Goal: Transaction & Acquisition: Obtain resource

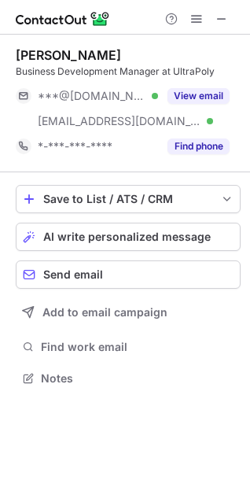
scroll to position [367, 250]
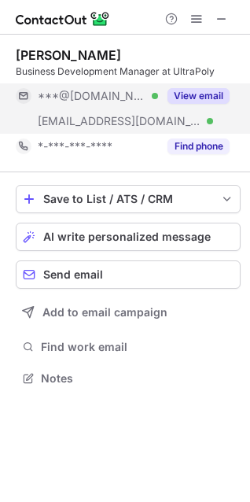
click at [209, 97] on button "View email" at bounding box center [198, 96] width 62 height 16
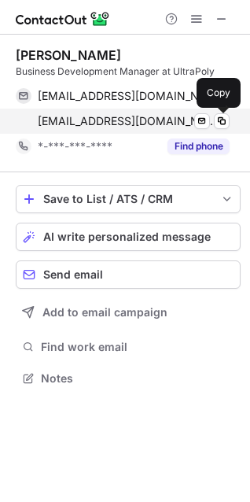
drag, startPoint x: 222, startPoint y: 118, endPoint x: 185, endPoint y: 114, distance: 37.2
click at [222, 118] on span at bounding box center [221, 121] width 13 height 13
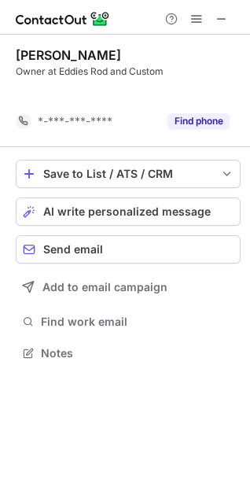
scroll to position [8, 8]
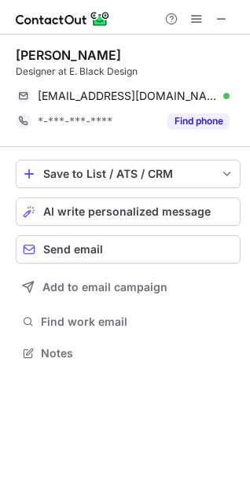
scroll to position [341, 250]
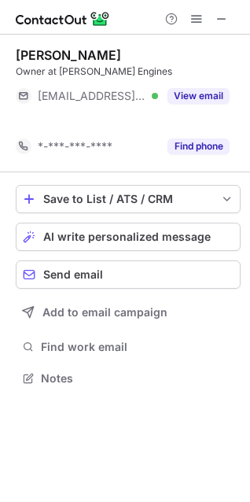
scroll to position [341, 250]
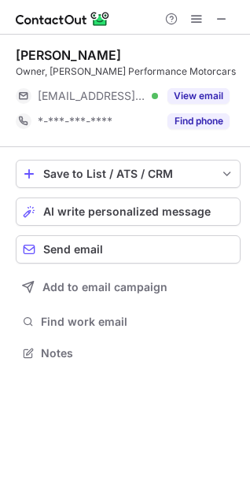
scroll to position [341, 250]
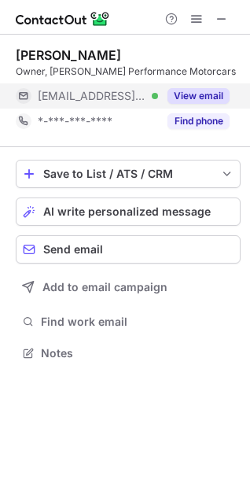
click at [199, 97] on button "View email" at bounding box center [198, 96] width 62 height 16
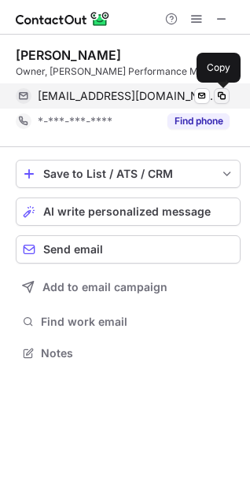
click at [219, 94] on span at bounding box center [221, 96] width 13 height 13
